Goal: Book appointment/travel/reservation

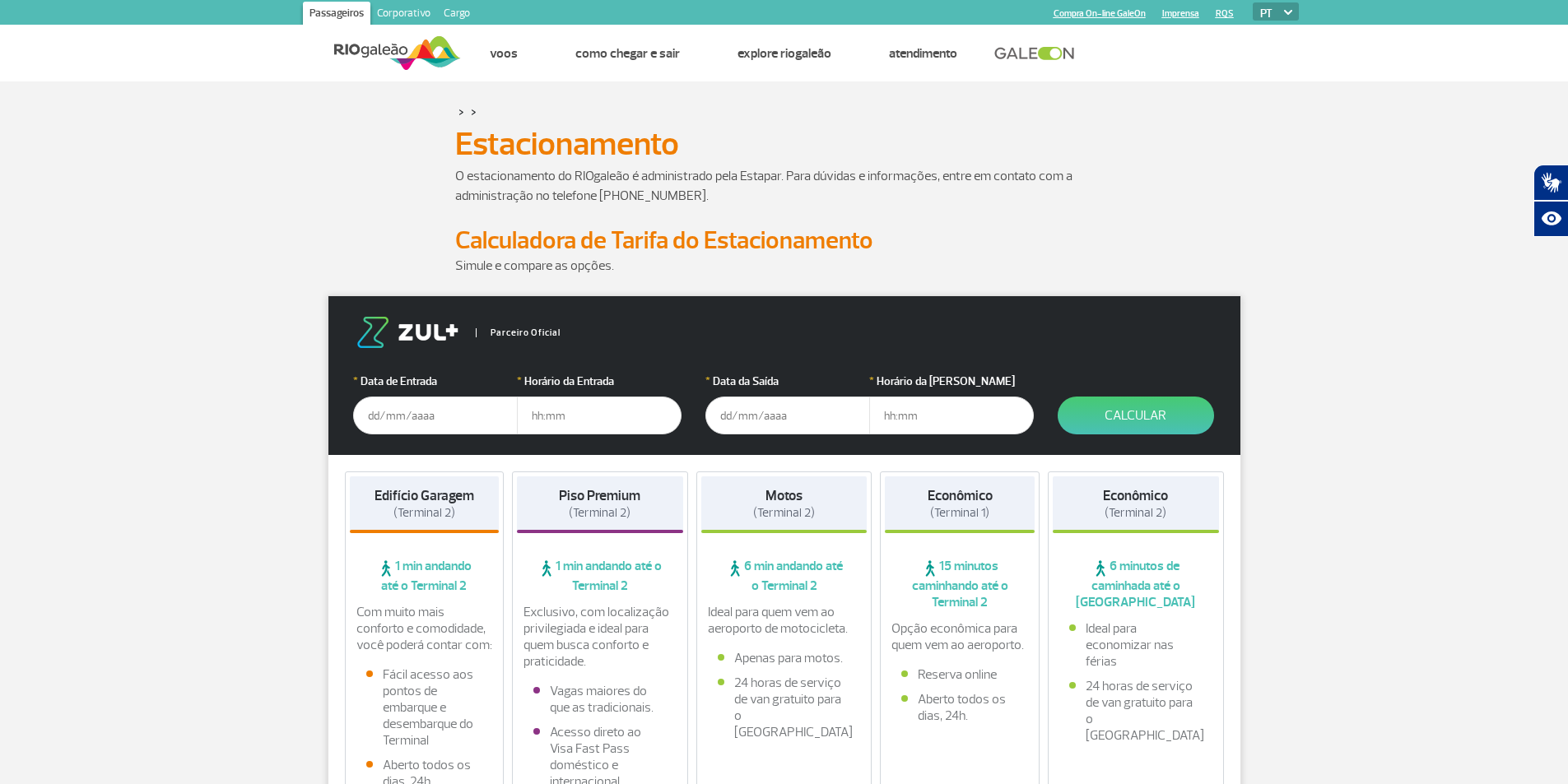
click at [443, 424] on input "text" at bounding box center [435, 415] width 165 height 38
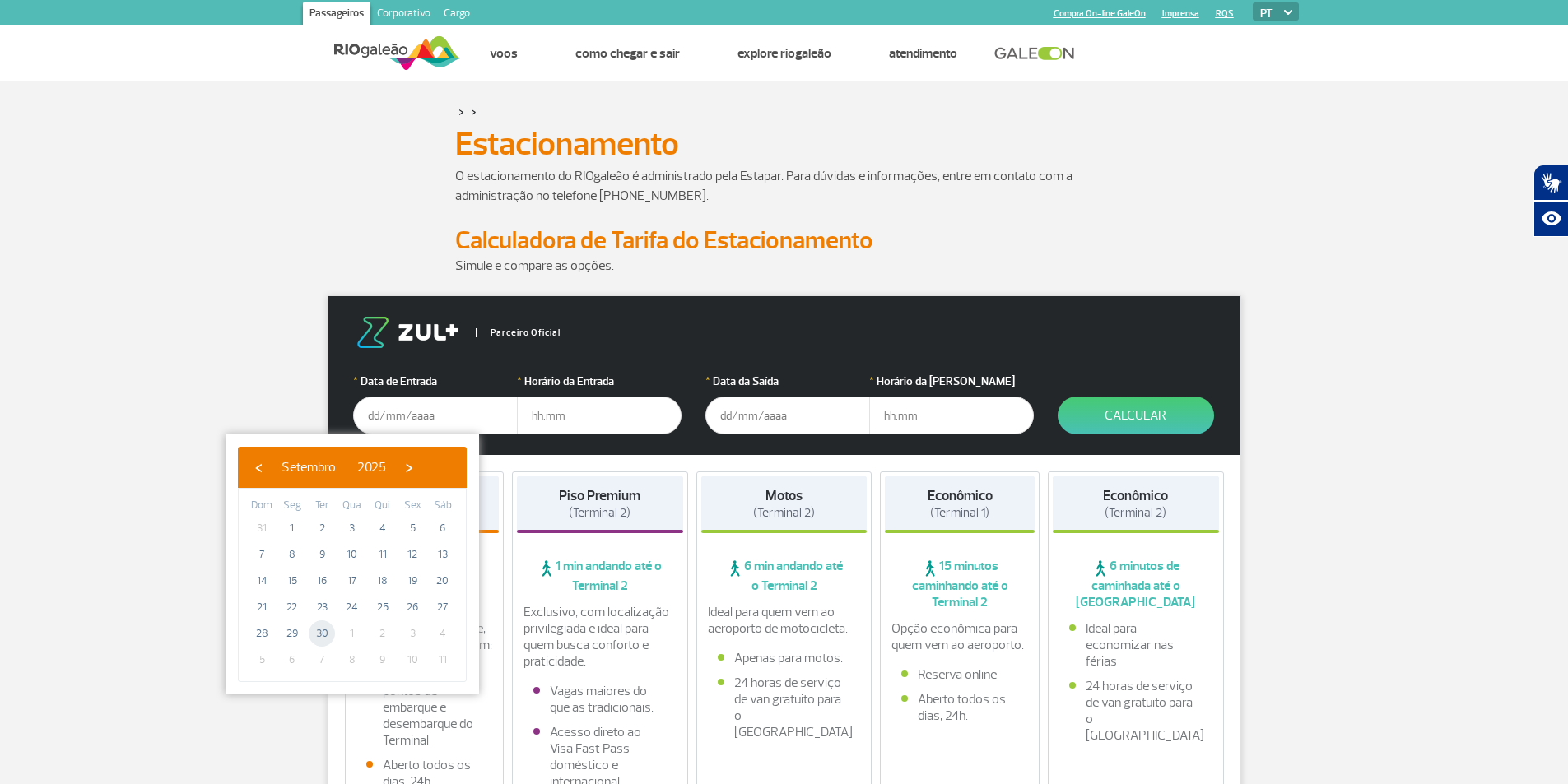
click at [327, 640] on span "30" at bounding box center [321, 633] width 26 height 26
type input "30/09/2025"
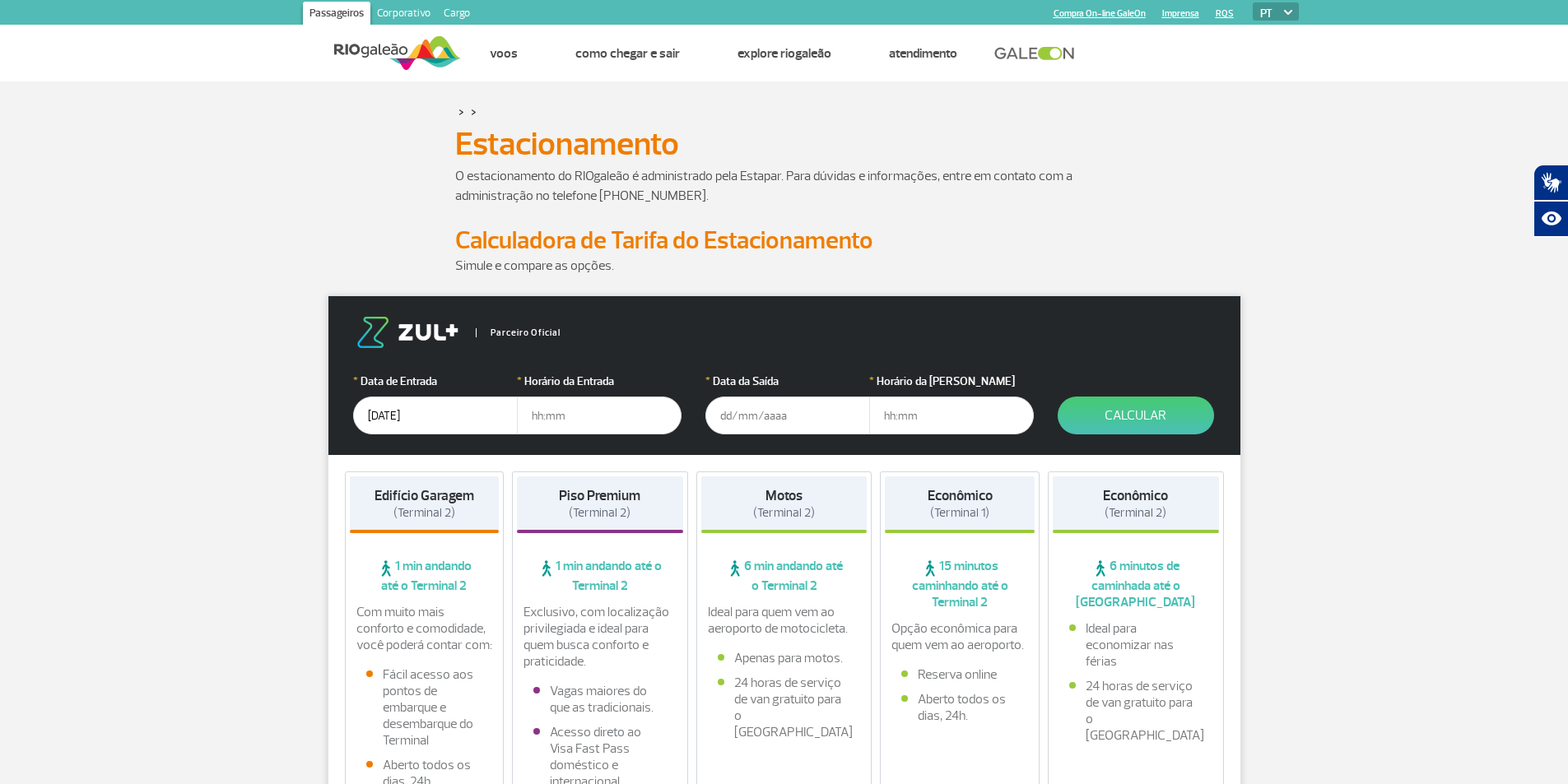
click at [609, 419] on input "text" at bounding box center [599, 415] width 165 height 38
type input "4"
type input "04:00"
click at [749, 411] on input "text" at bounding box center [787, 415] width 165 height 38
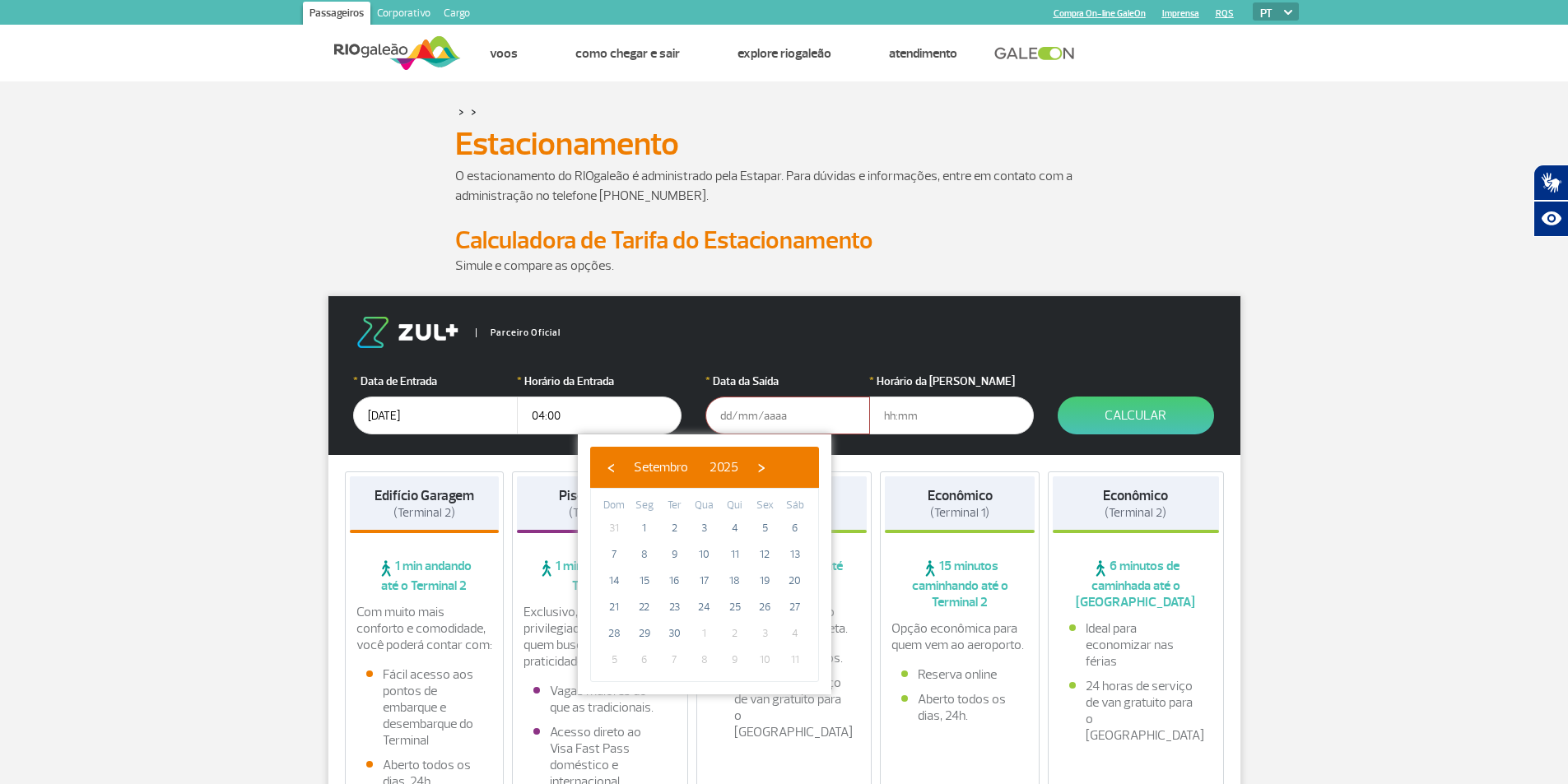
click at [496, 424] on input "30/09/2025" at bounding box center [435, 415] width 165 height 38
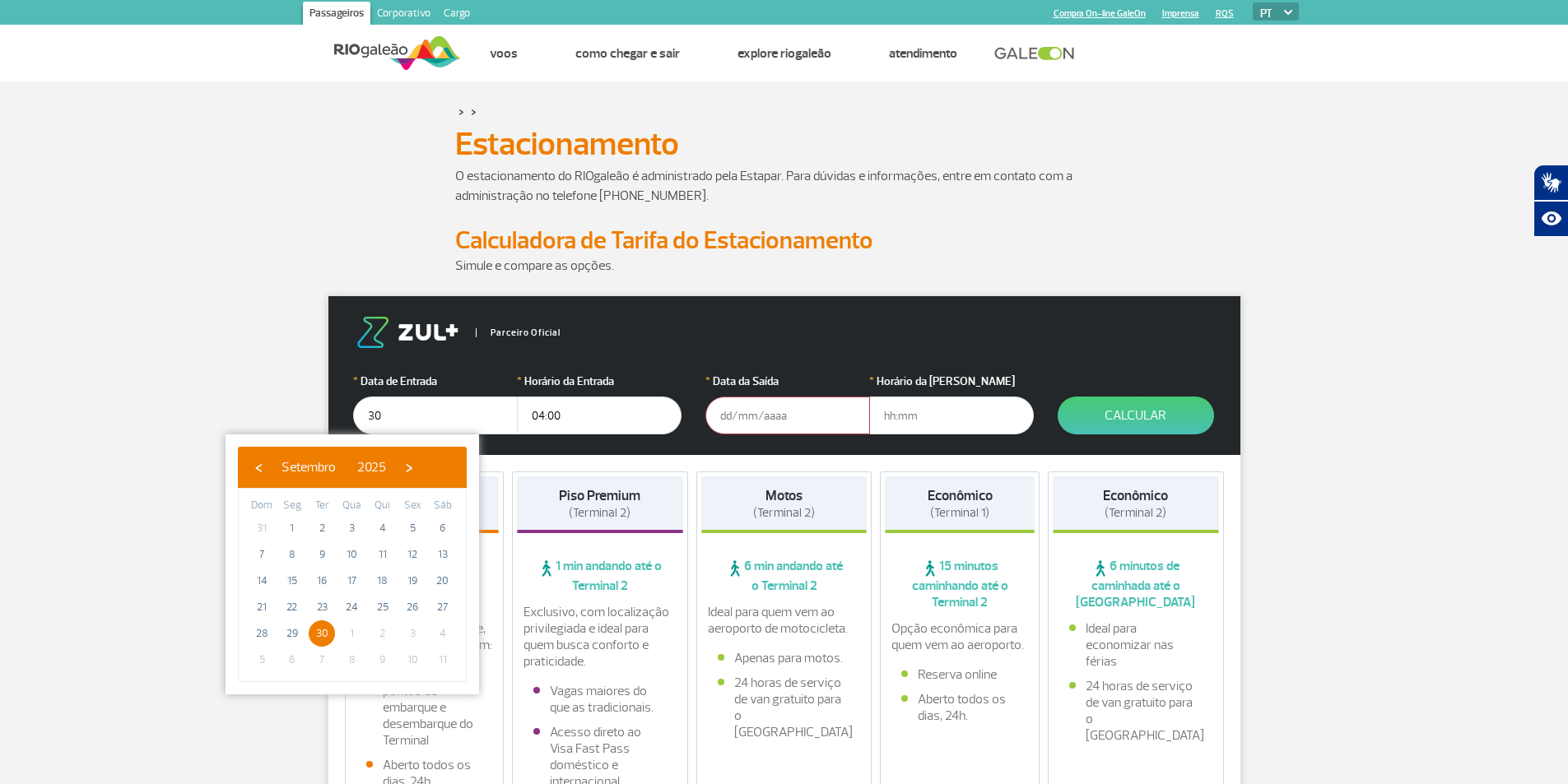
type input "3"
type input "05/10/2025"
click at [818, 413] on input "text" at bounding box center [787, 415] width 165 height 38
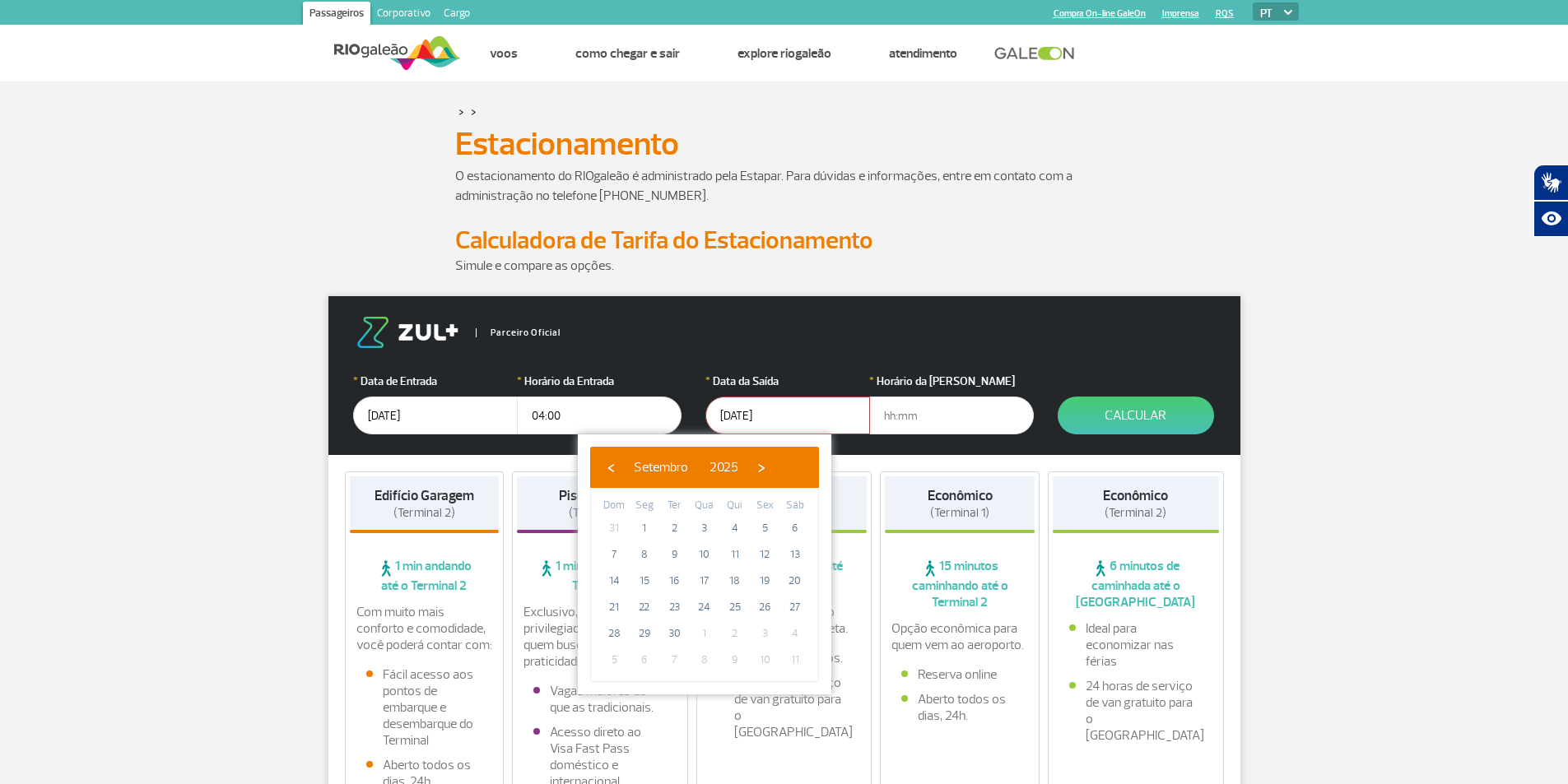
type input "07/10/2025"
click at [898, 391] on div "* Horário da Saída" at bounding box center [951, 404] width 165 height 62
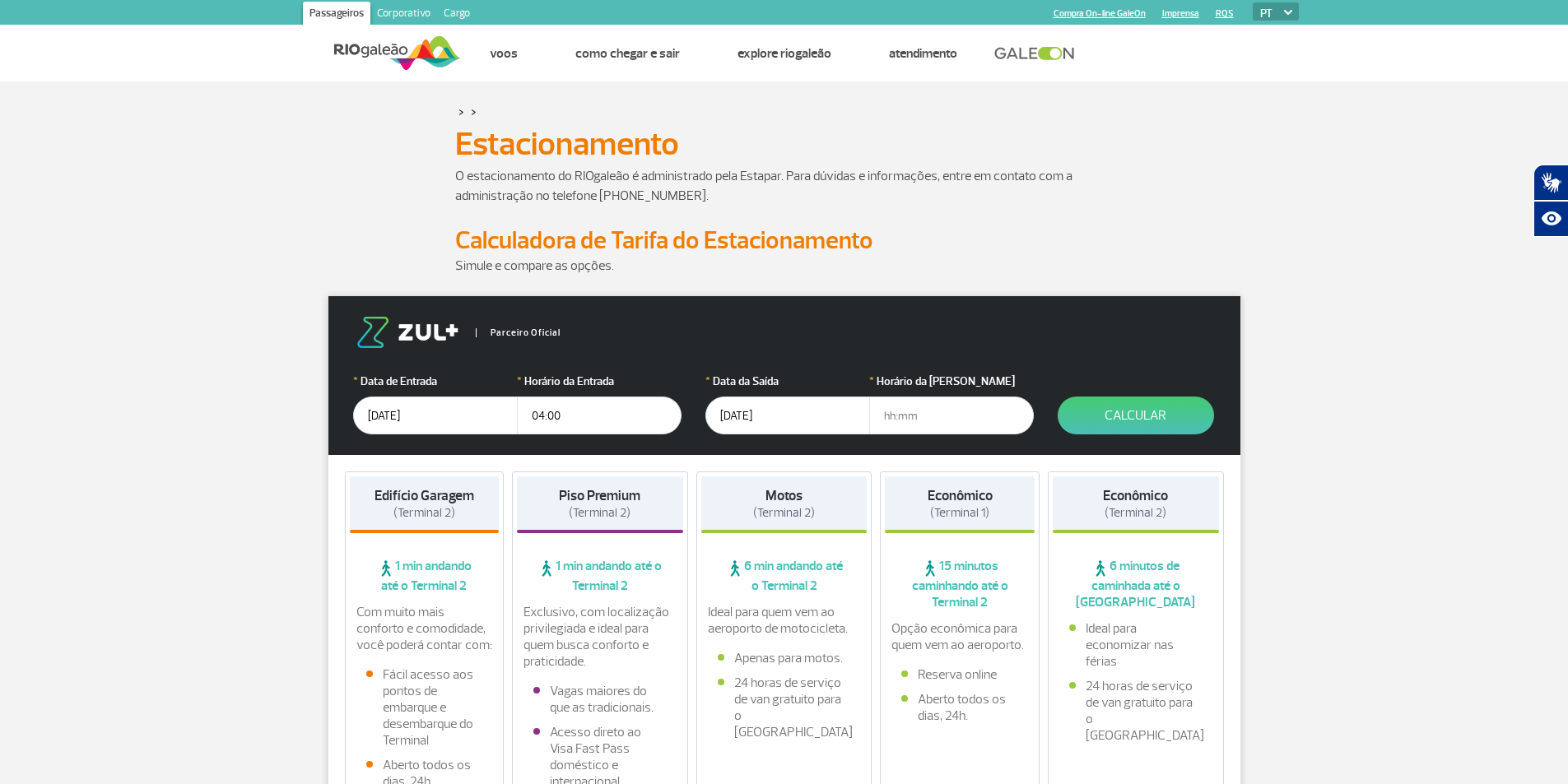
click at [902, 410] on input "text" at bounding box center [951, 415] width 165 height 38
type input "23"
click at [733, 420] on input "07/10/2025" at bounding box center [787, 415] width 165 height 38
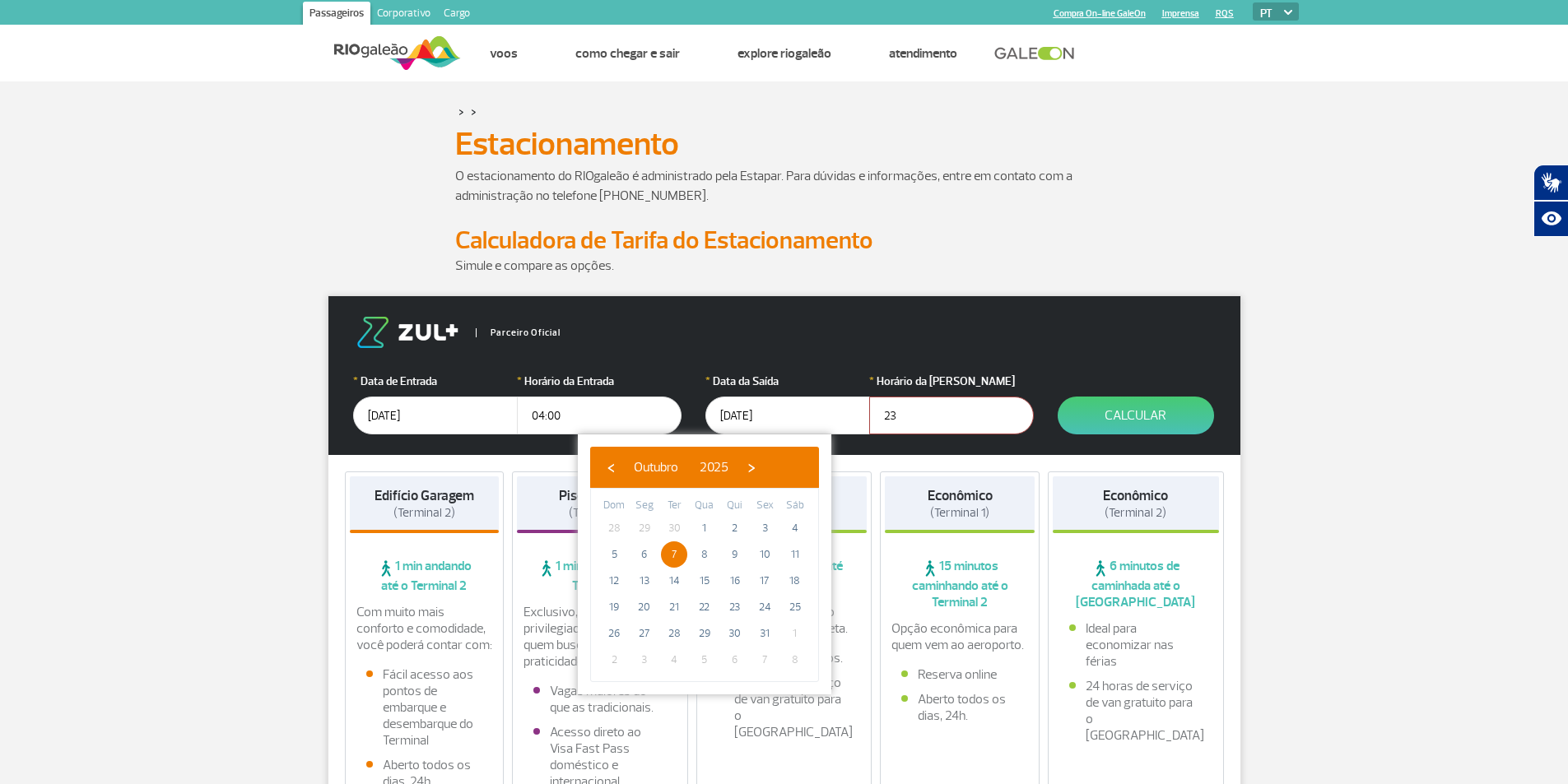
type input "08/10/2025"
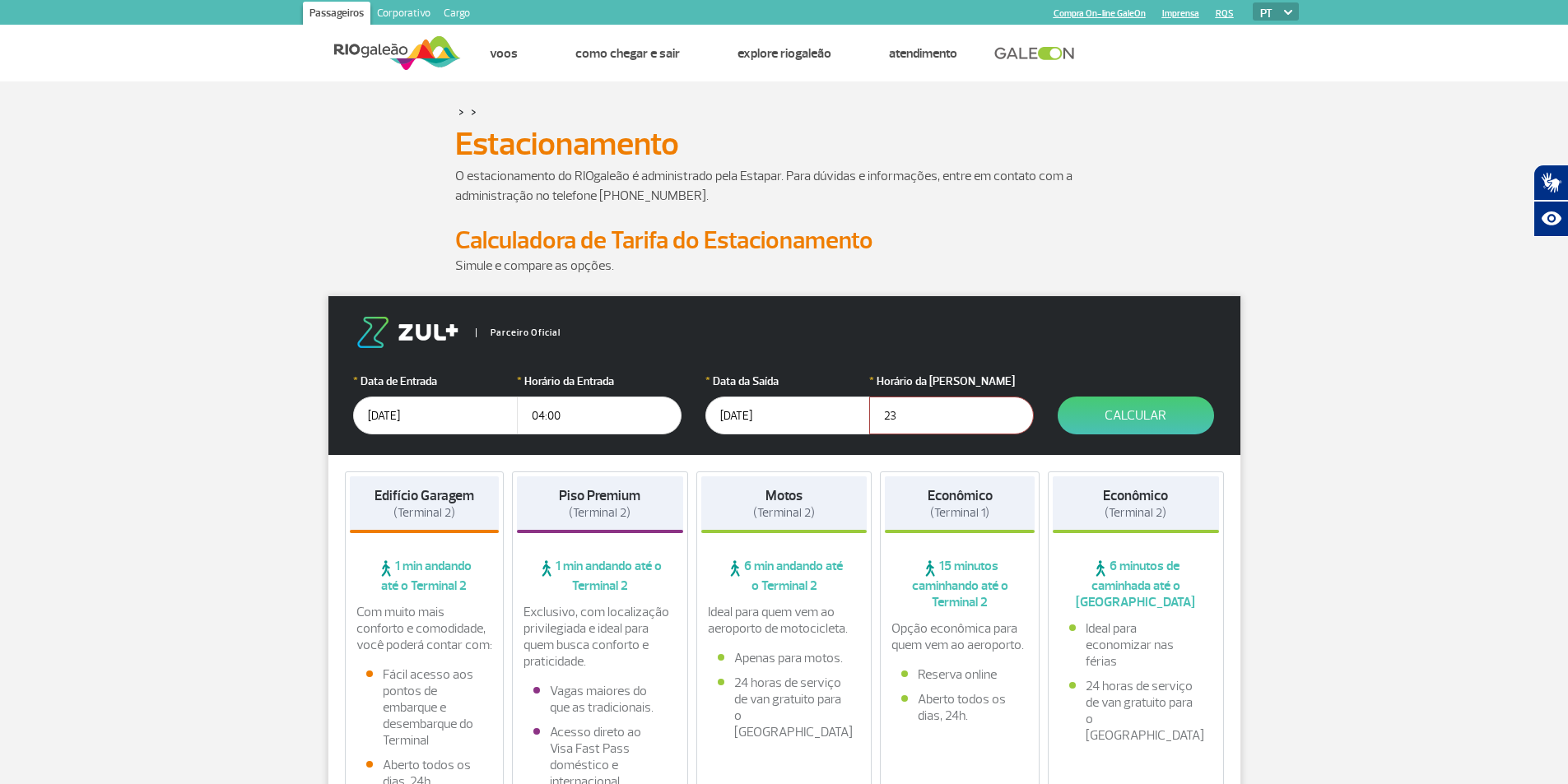
click at [950, 419] on input "23" at bounding box center [951, 415] width 165 height 38
type input "2"
type input "00:30"
click at [1157, 419] on button "Calcular" at bounding box center [1136, 415] width 156 height 38
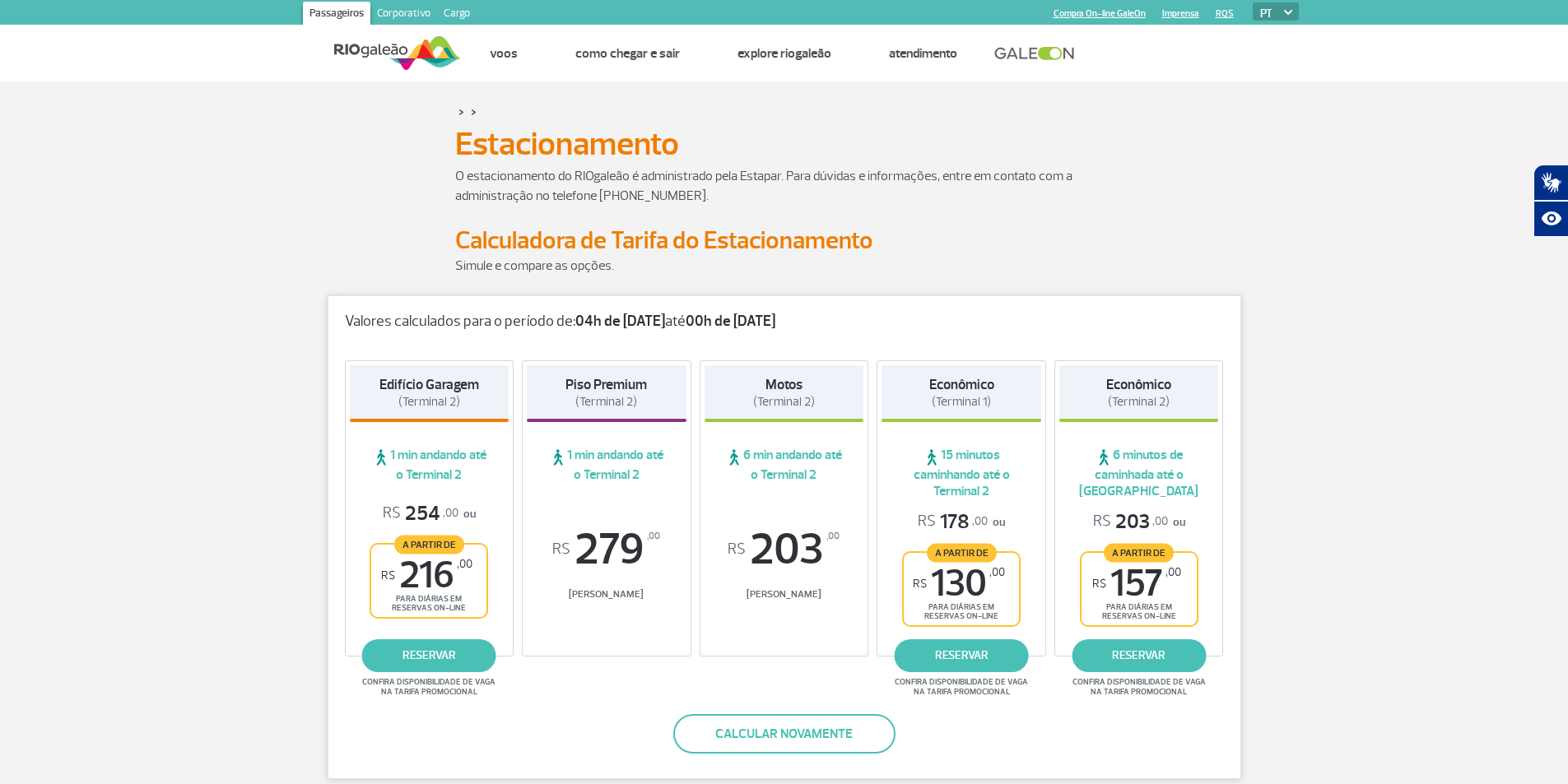
scroll to position [82, 0]
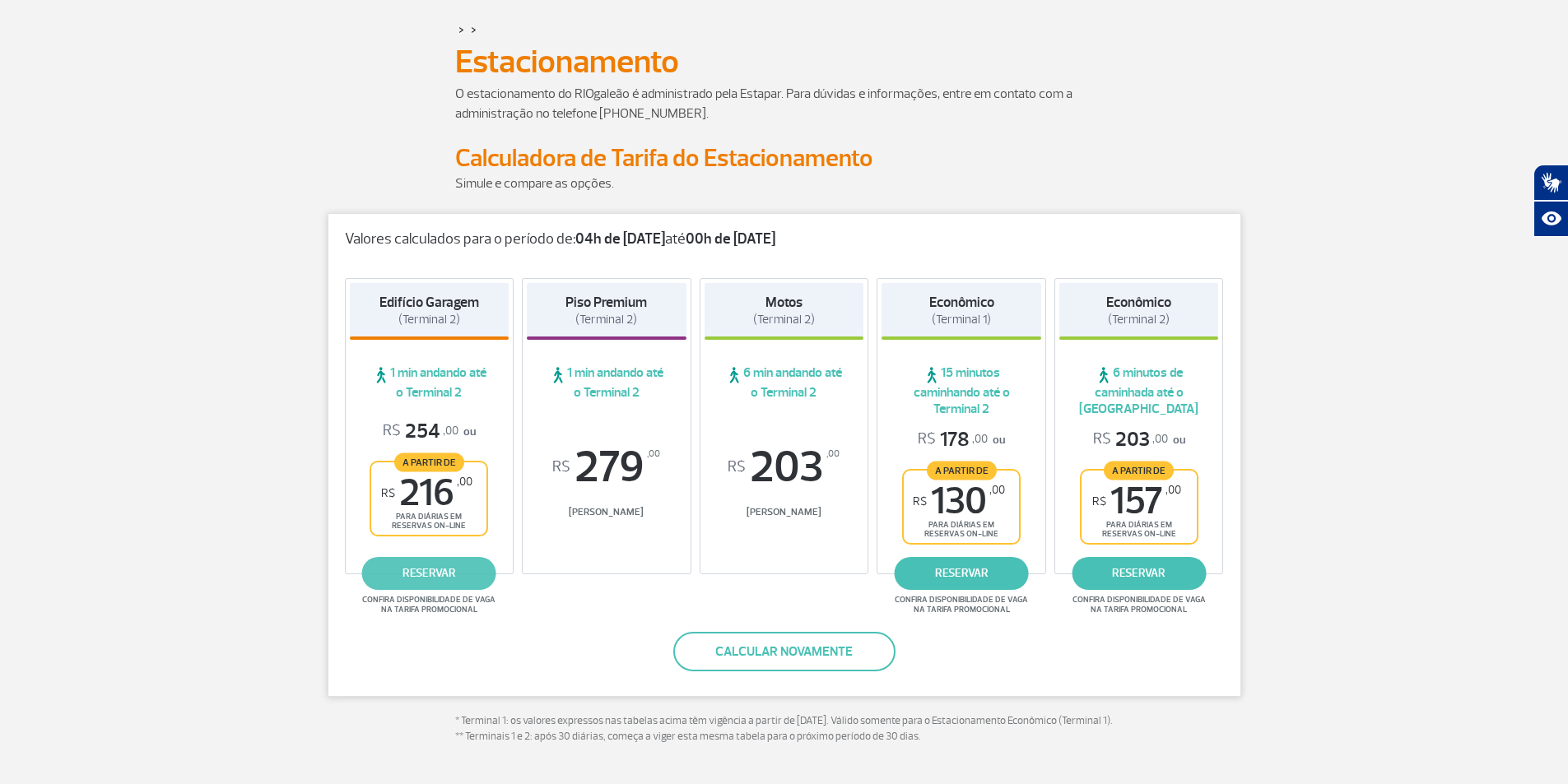
click at [415, 577] on link "reservar" at bounding box center [429, 574] width 134 height 33
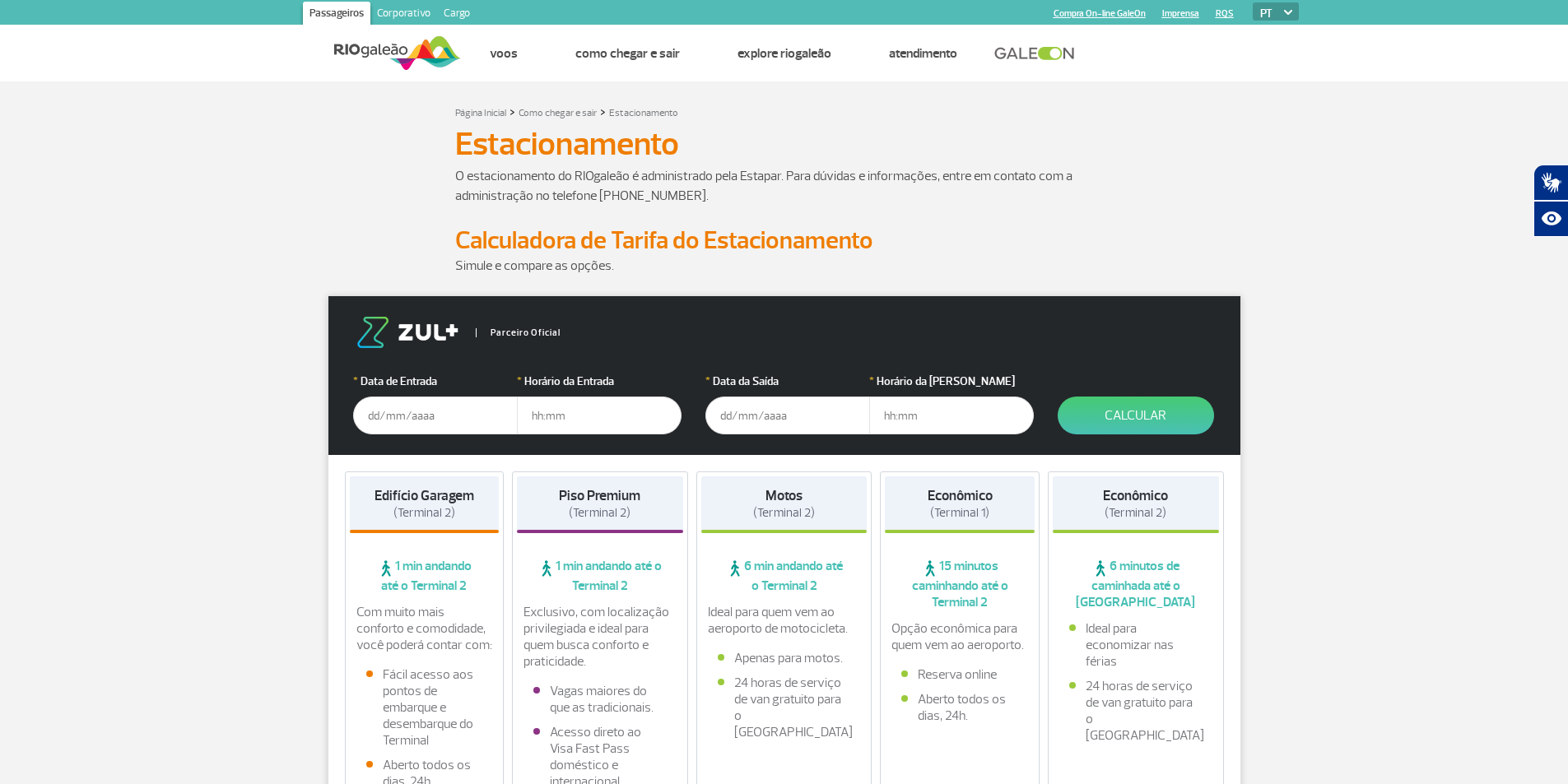
click at [436, 332] on img at bounding box center [407, 333] width 109 height 31
